Goal: Check status: Check status

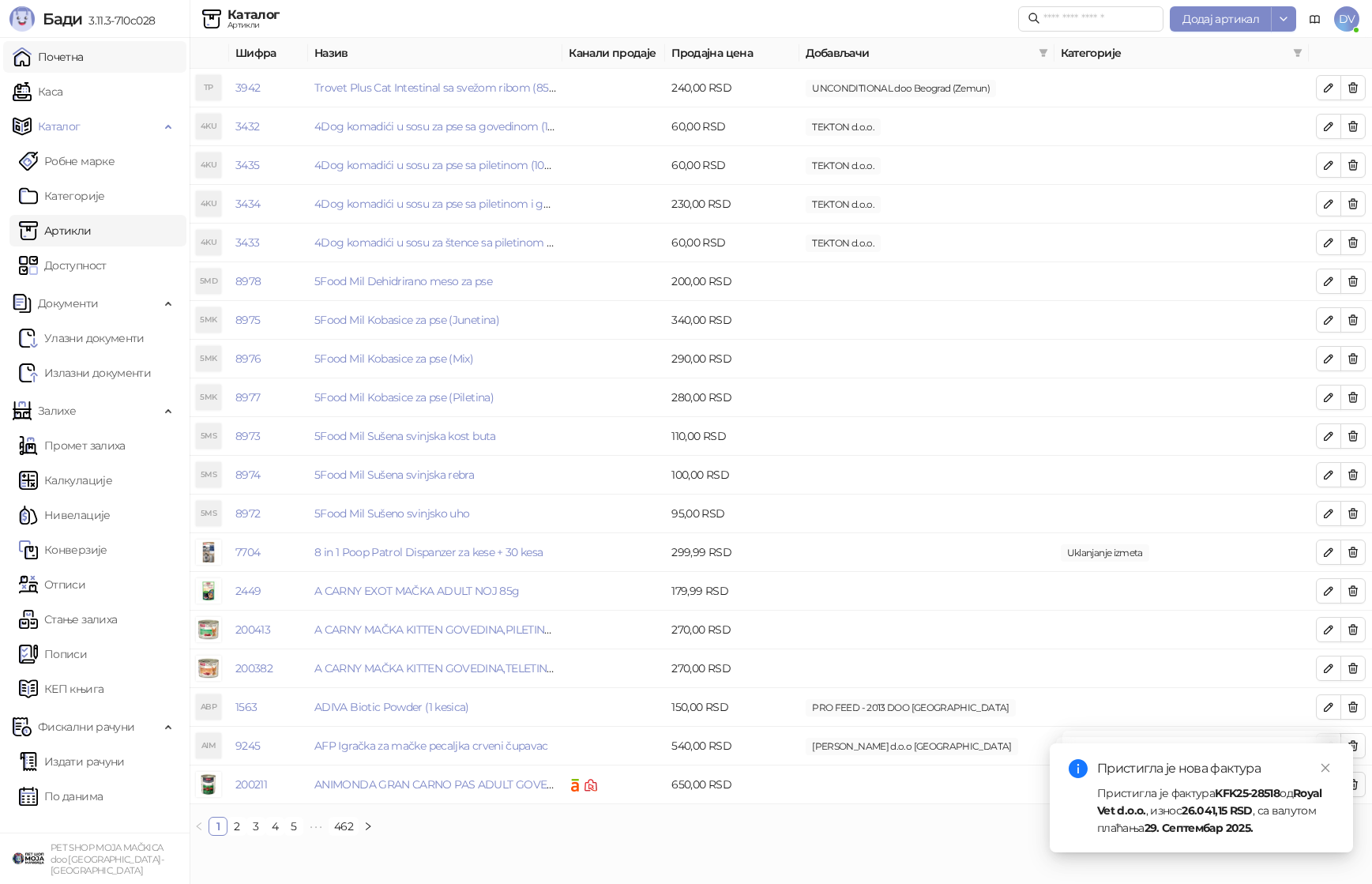
click at [65, 46] on link "Почетна" at bounding box center [47, 57] width 71 height 32
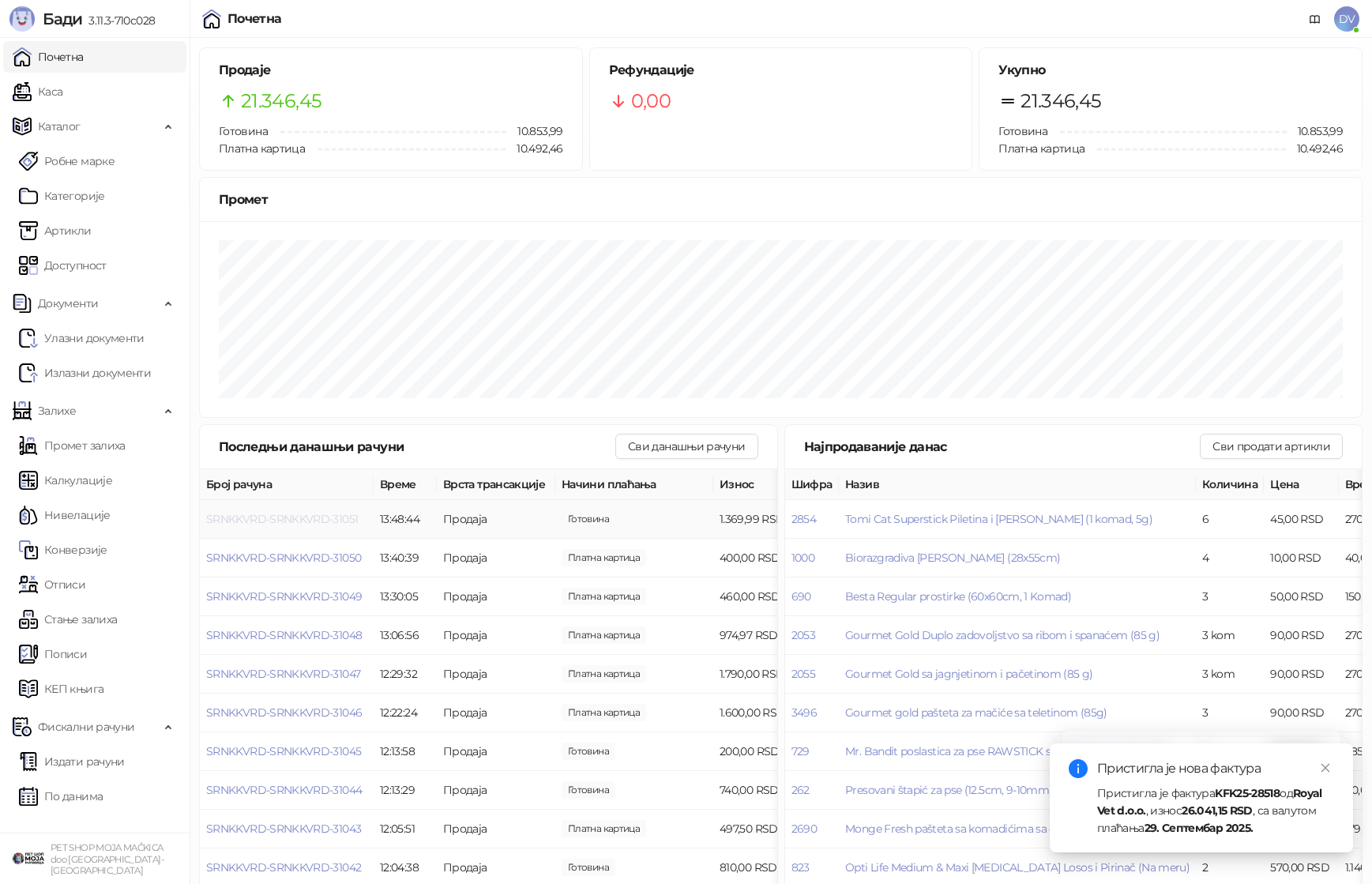
click at [317, 515] on span "SRNKKVRD-SRNKKVRD-31051" at bounding box center [281, 519] width 152 height 14
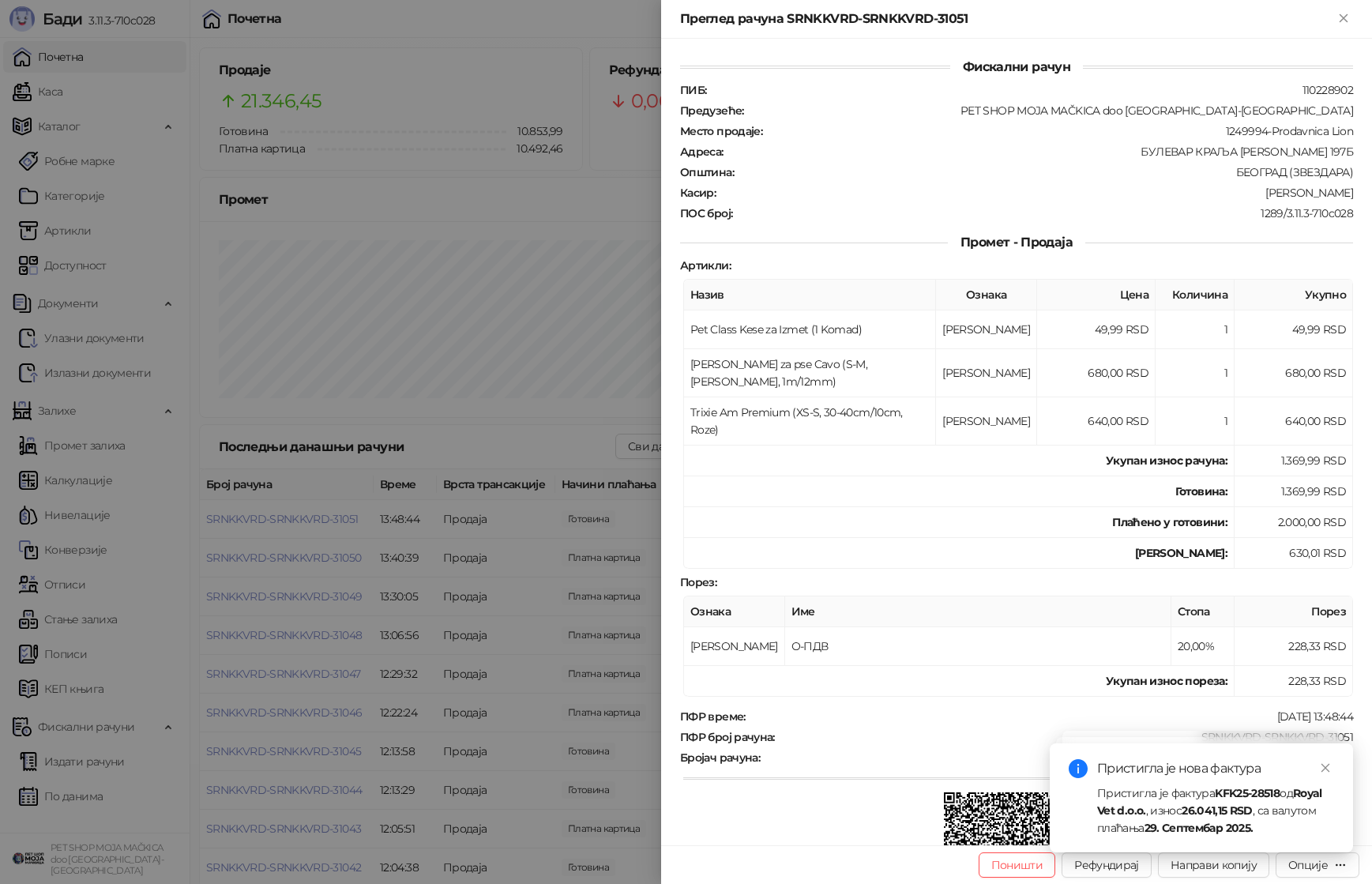
click at [318, 524] on div at bounding box center [686, 442] width 1372 height 884
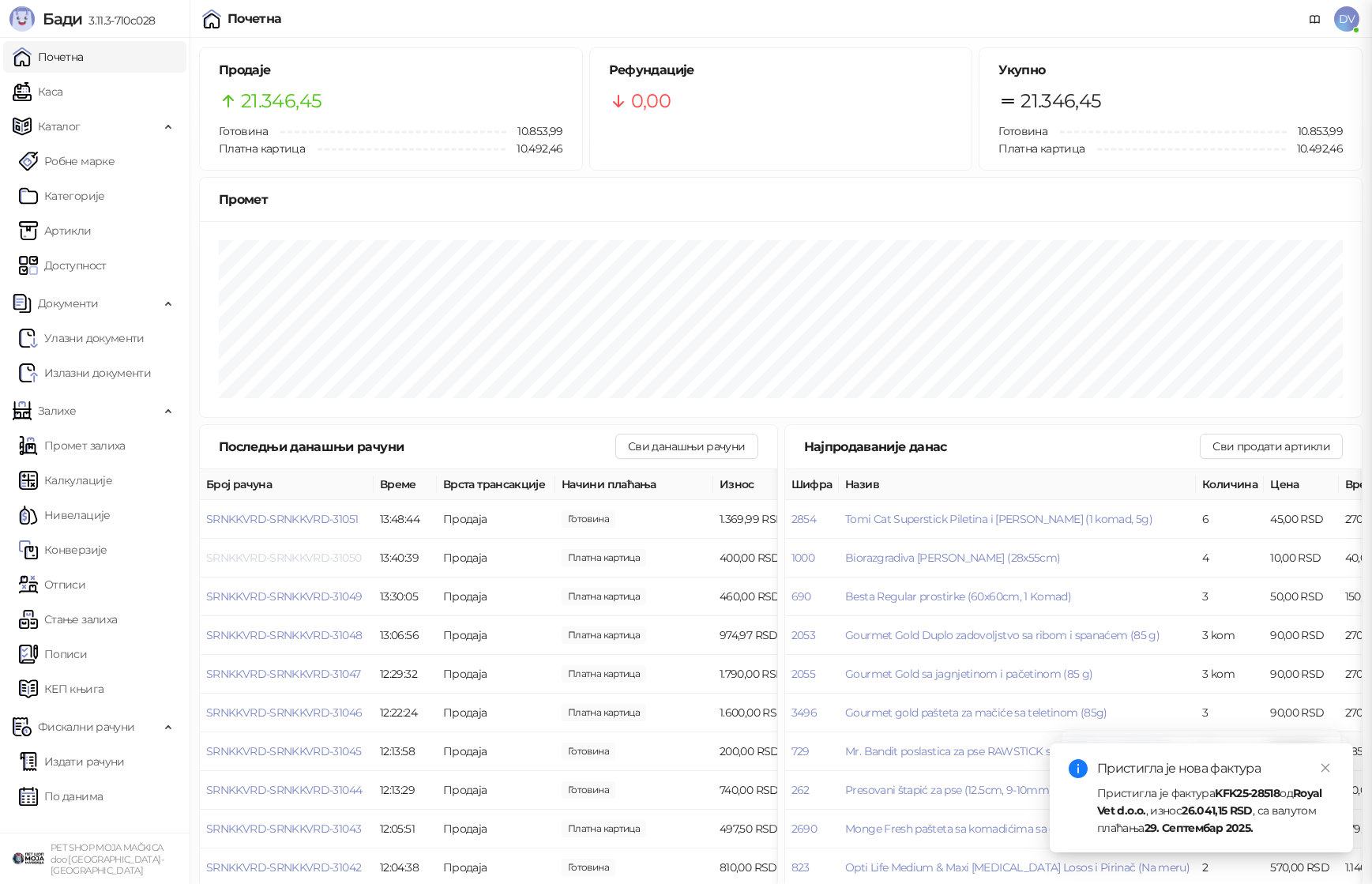
click at [318, 554] on span "SRNKKVRD-SRNKKVRD-31050" at bounding box center [283, 557] width 155 height 14
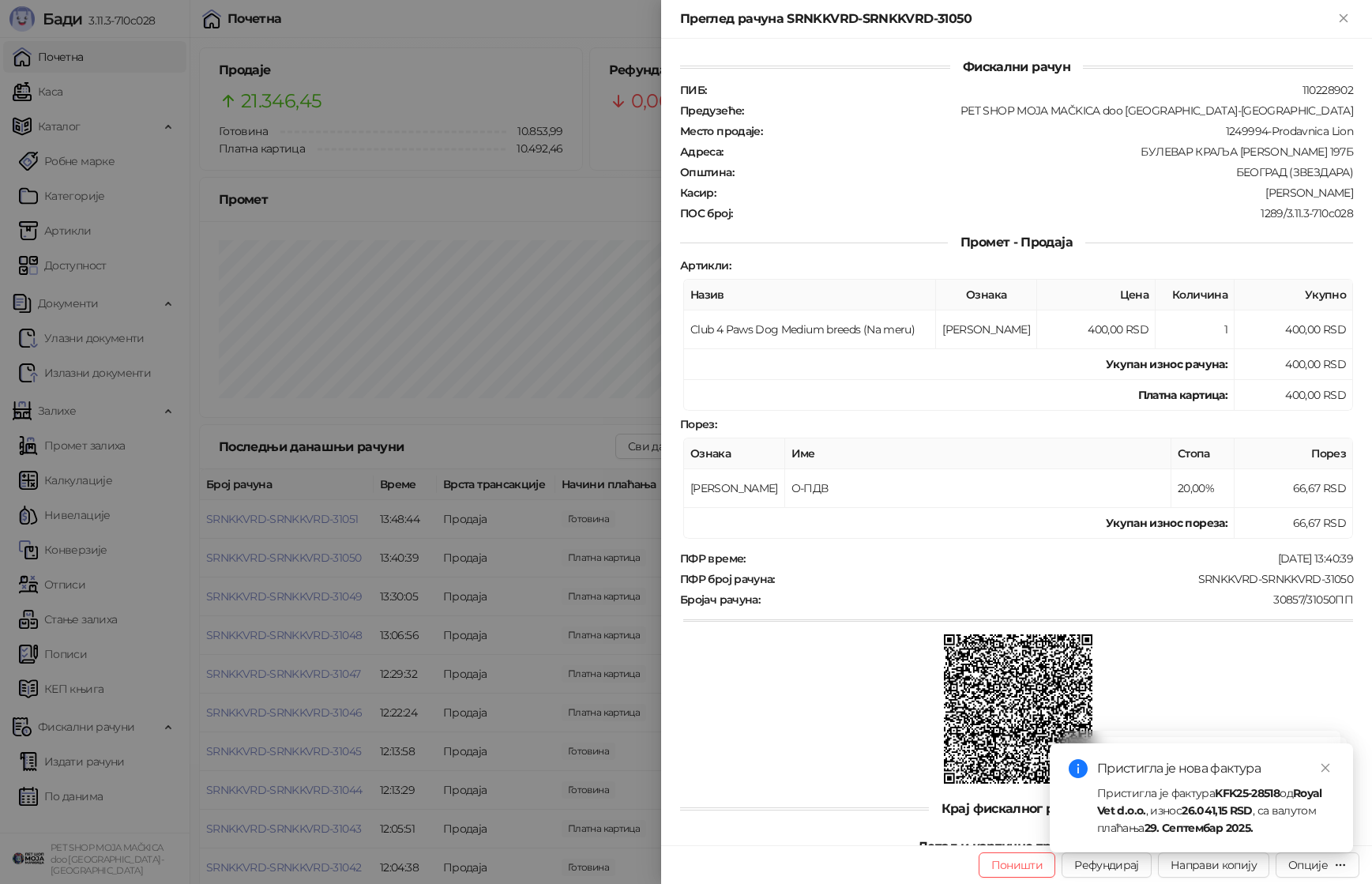
click at [316, 555] on div at bounding box center [686, 442] width 1372 height 884
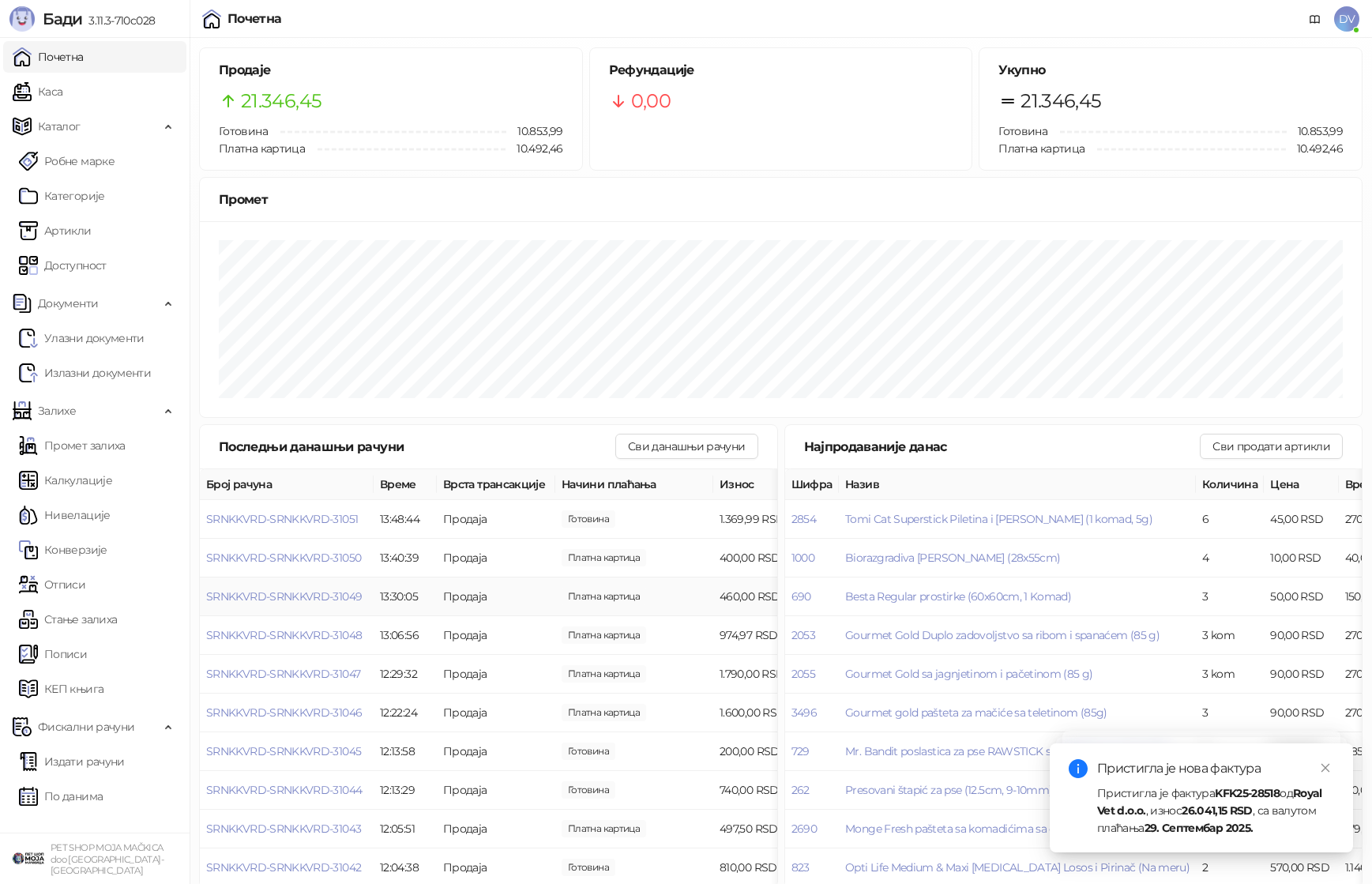
scroll to position [0, 36]
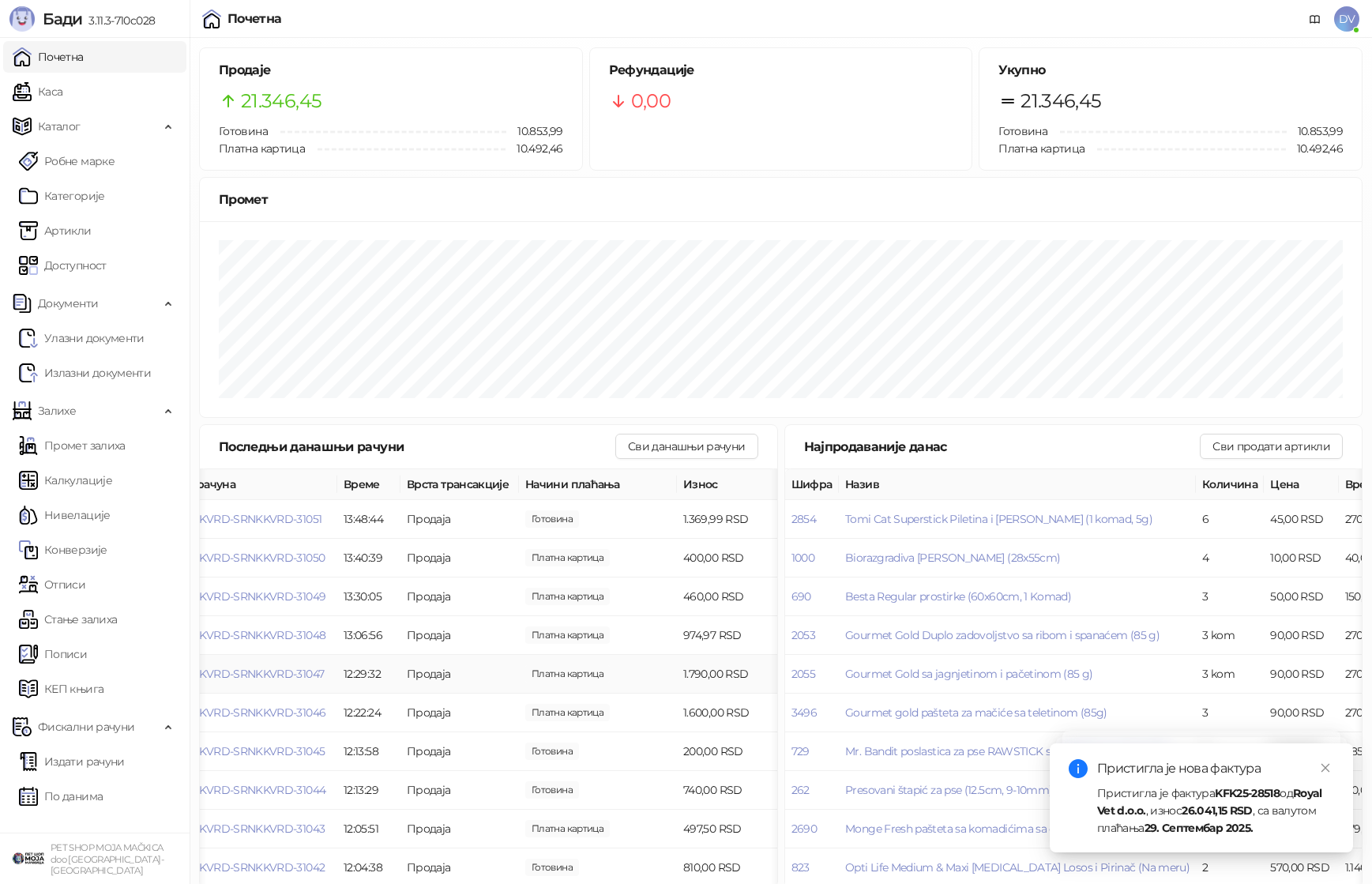
click at [272, 666] on td "SRNKKVRD-SRNKKVRD-31047" at bounding box center [251, 674] width 173 height 39
click at [268, 671] on span "SRNKKVRD-SRNKKVRD-31047" at bounding box center [247, 674] width 154 height 14
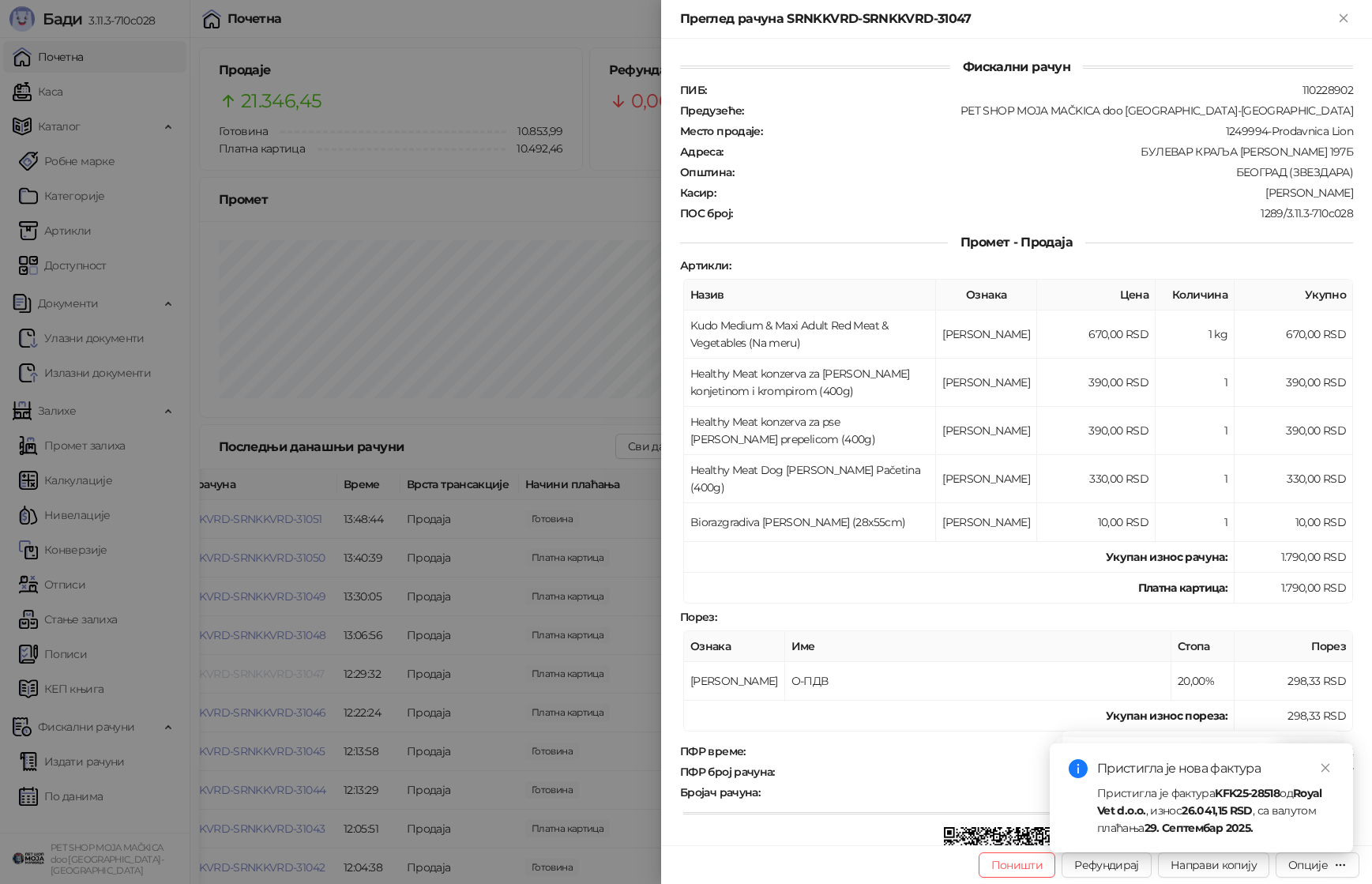
click at [268, 671] on div at bounding box center [686, 442] width 1372 height 884
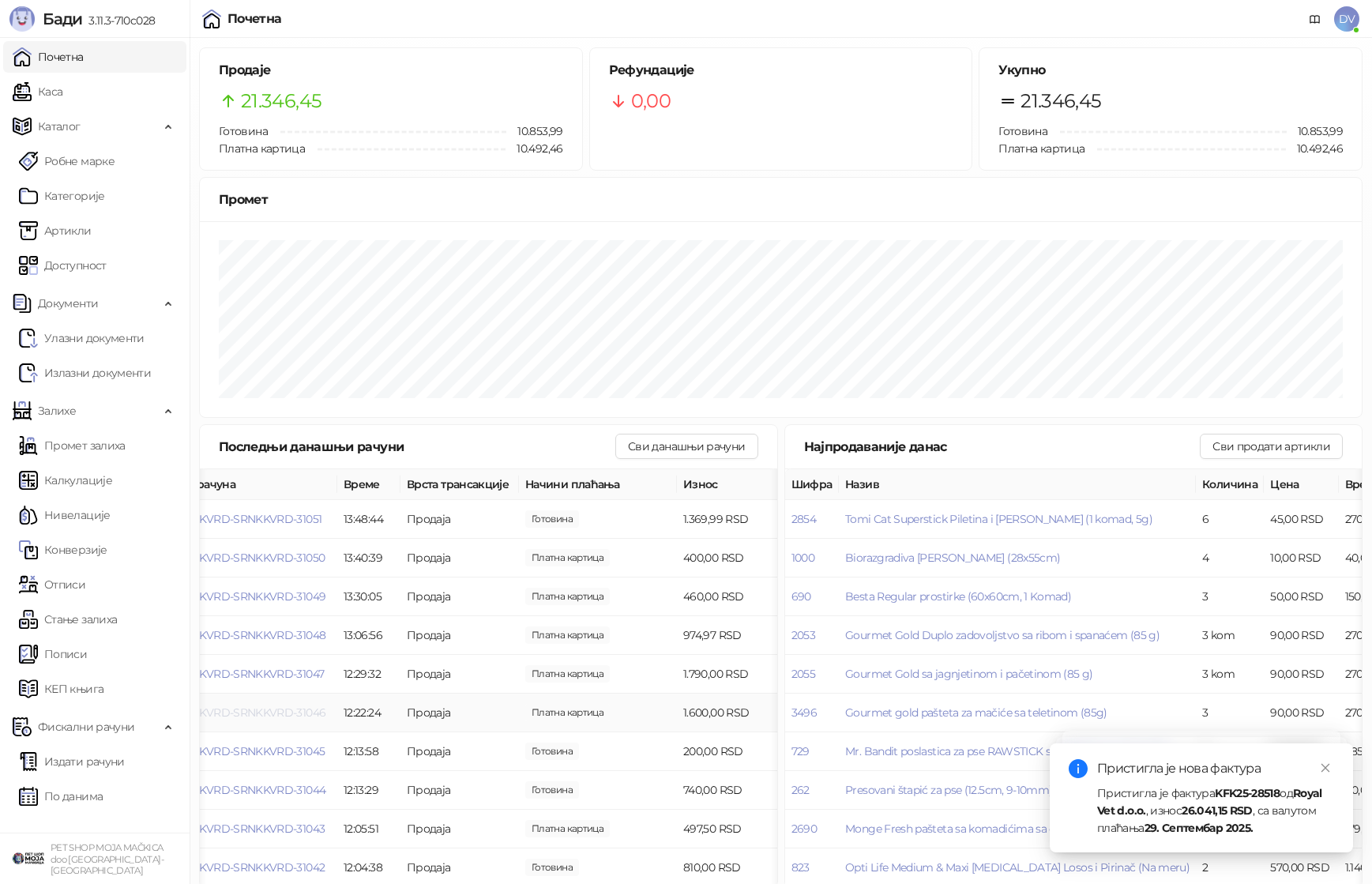
click at [265, 711] on span "SRNKKVRD-SRNKKVRD-31046" at bounding box center [248, 712] width 156 height 14
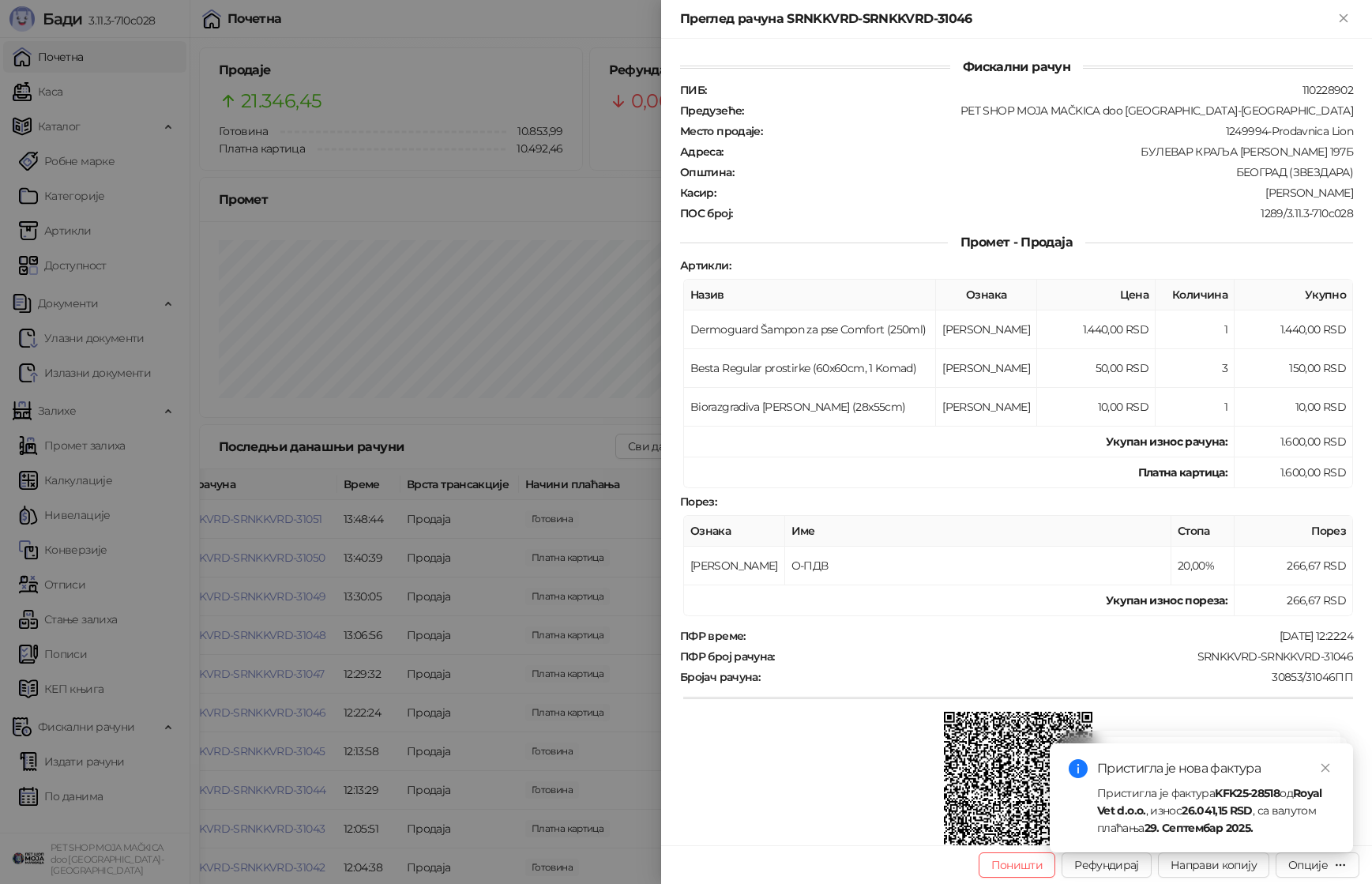
click at [265, 711] on div at bounding box center [686, 442] width 1372 height 884
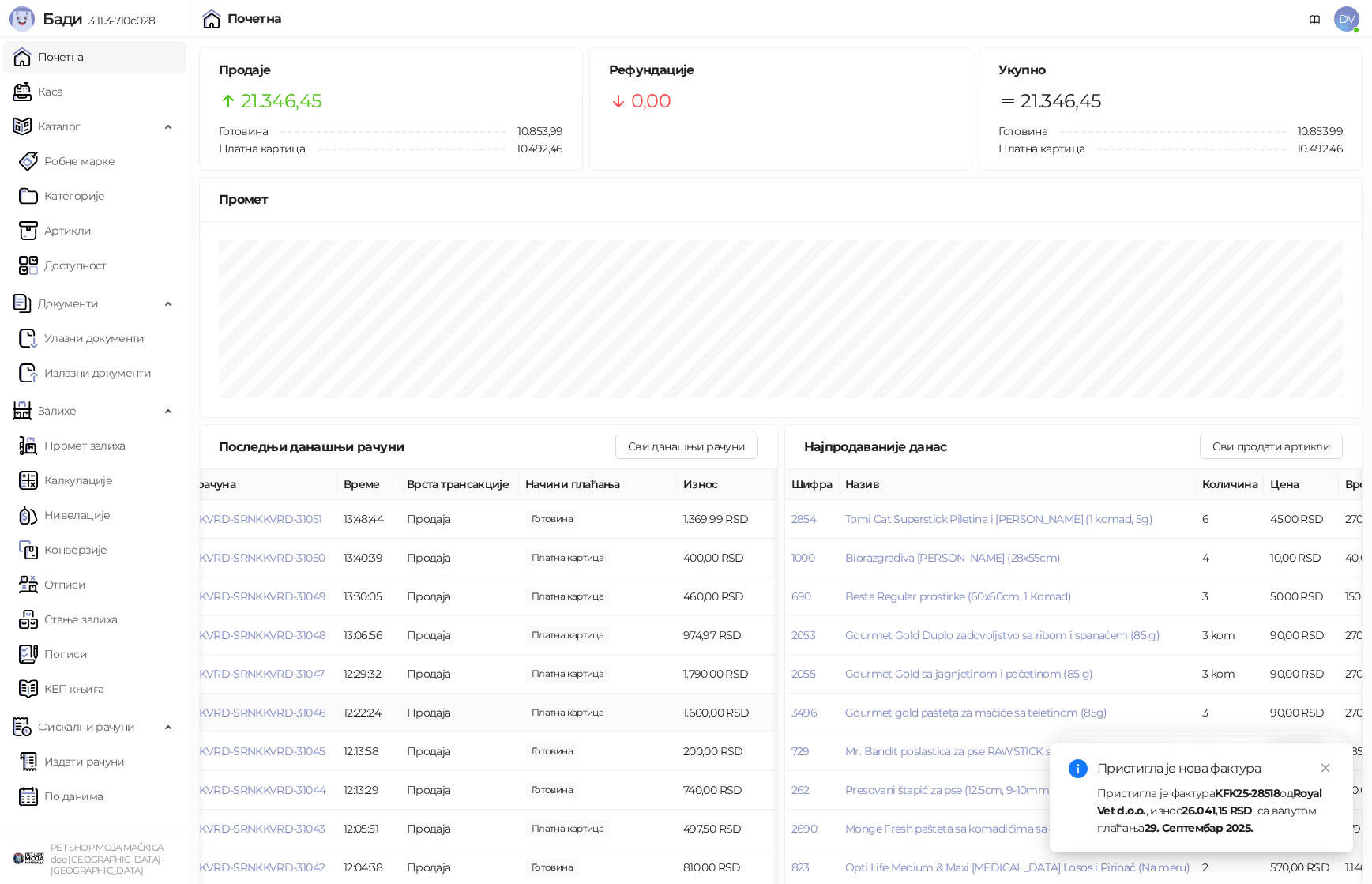
scroll to position [12, 0]
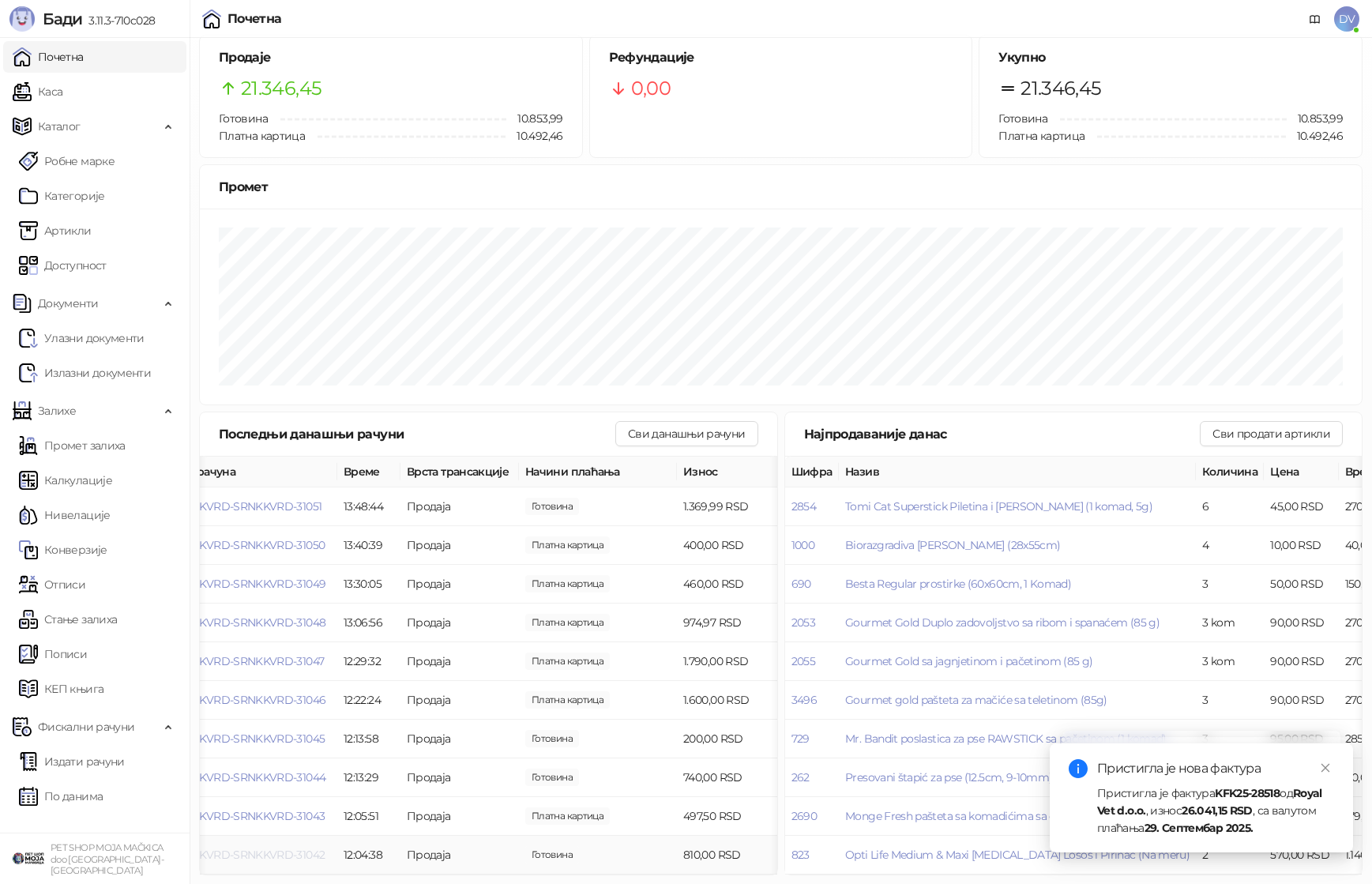
click at [259, 853] on span "SRNKKVRD-SRNKKVRD-31042" at bounding box center [247, 854] width 155 height 14
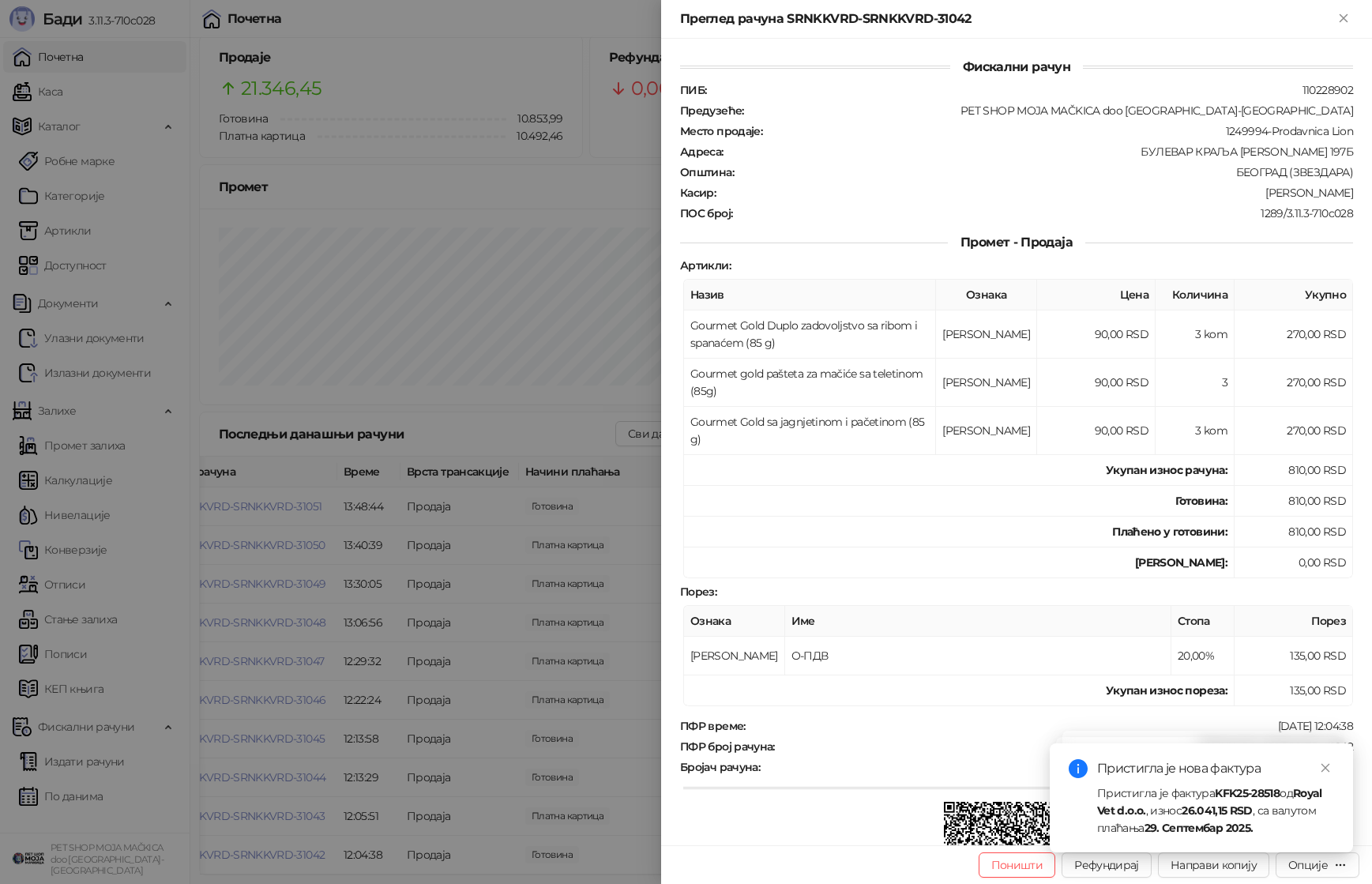
click at [289, 705] on div at bounding box center [686, 442] width 1372 height 884
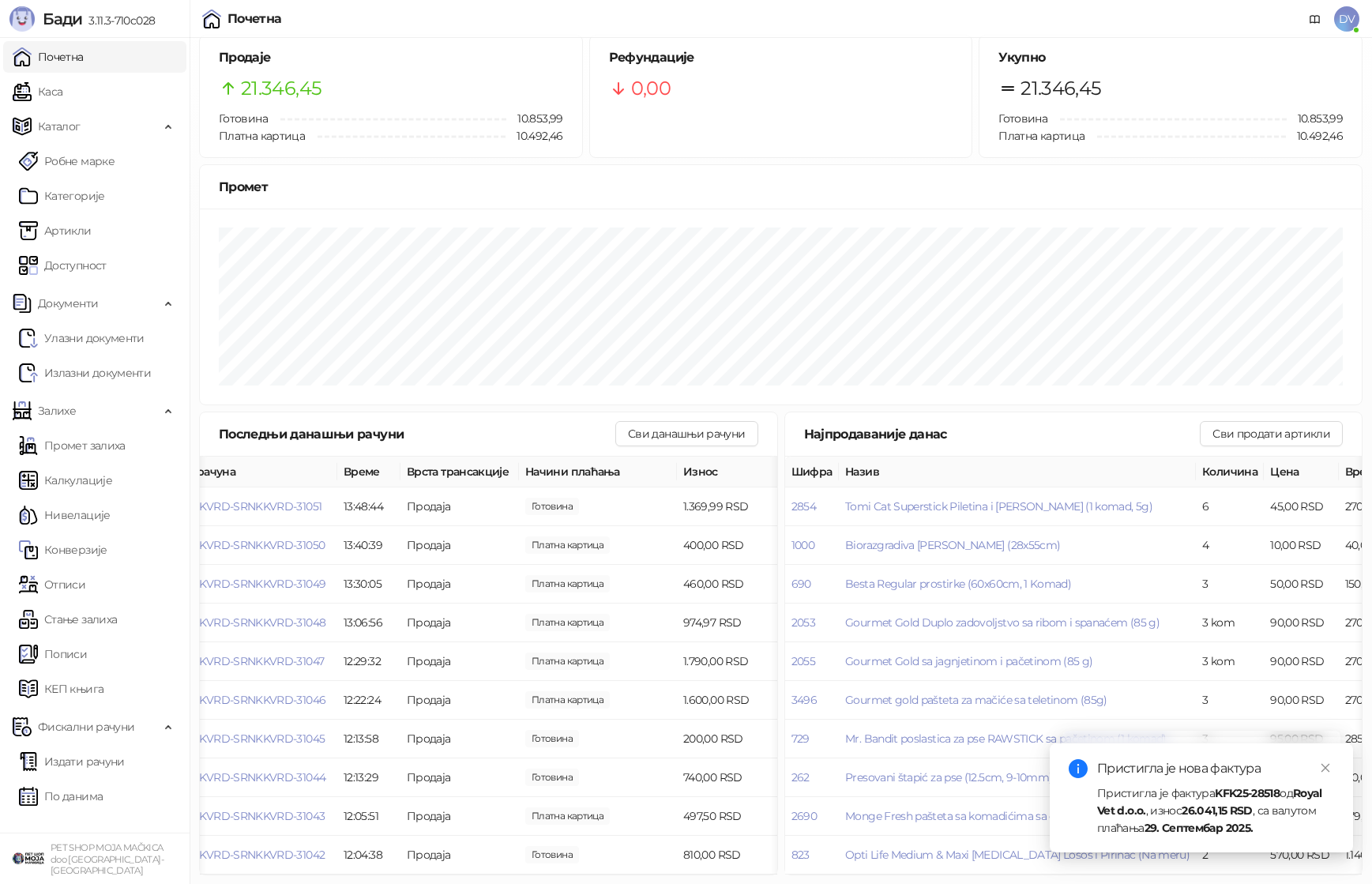
scroll to position [0, 36]
